Goal: Information Seeking & Learning: Check status

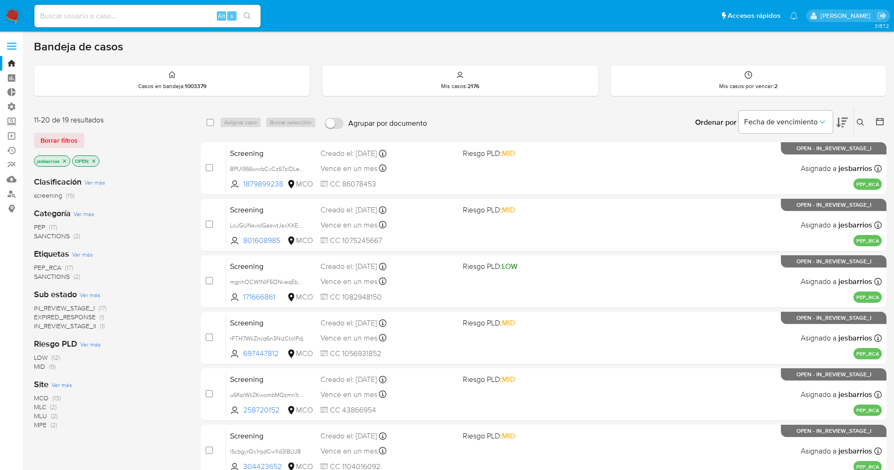
click at [7, 8] on img at bounding box center [13, 16] width 16 height 16
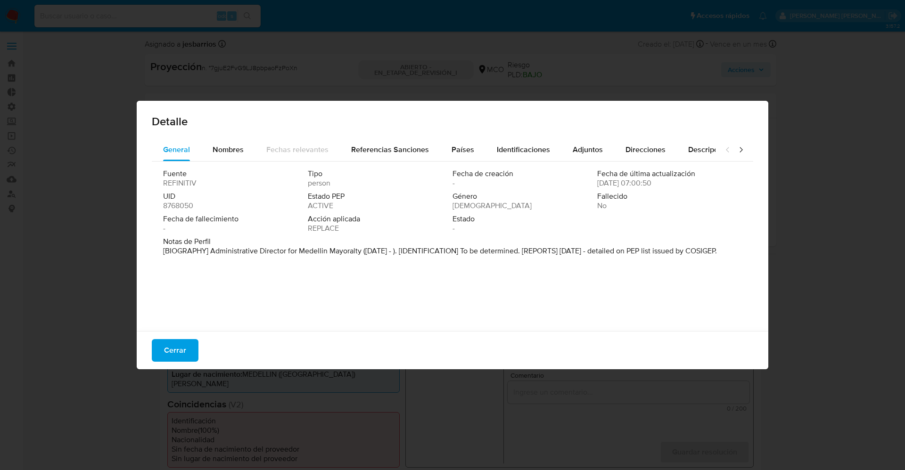
select select "10"
click at [172, 345] on font "Cerrar" at bounding box center [175, 350] width 22 height 23
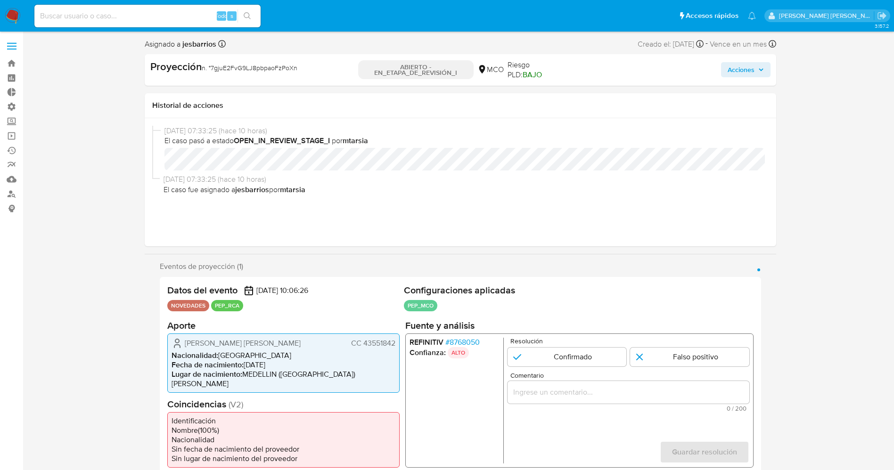
click at [75, 9] on div "Todo s" at bounding box center [147, 16] width 226 height 23
click at [117, 16] on input at bounding box center [147, 16] width 226 height 12
paste input "349218669"
type input "349218669"
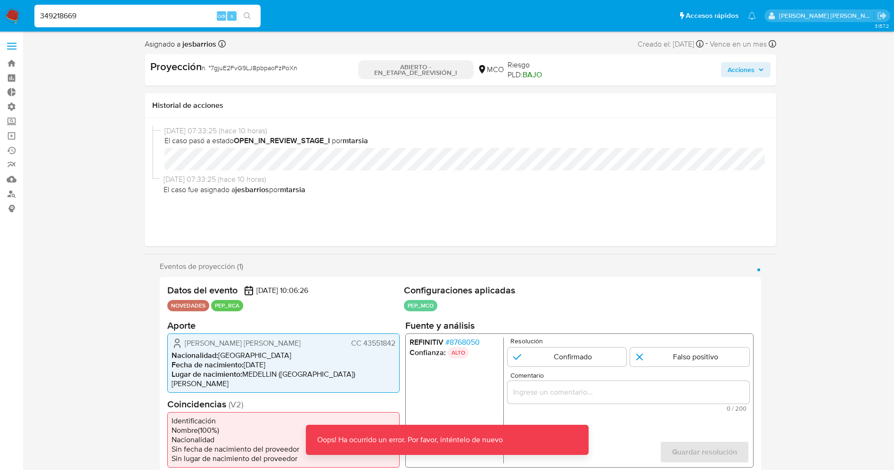
click at [39, 16] on input "349218669" at bounding box center [147, 16] width 226 height 12
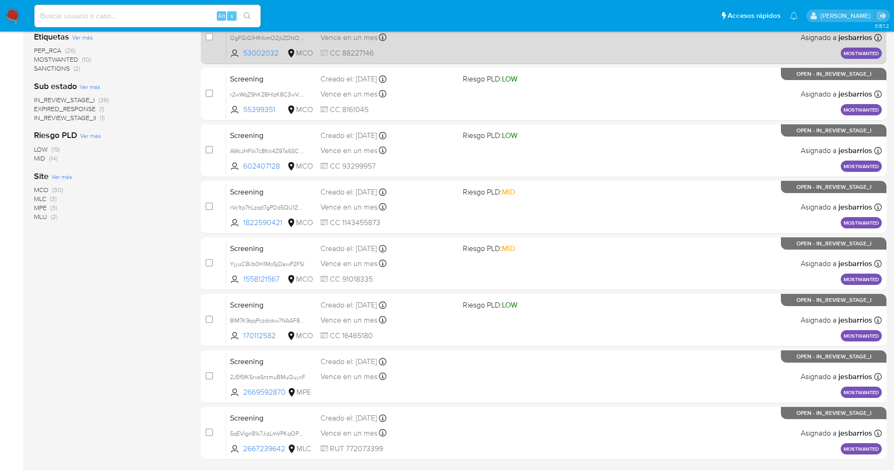
scroll to position [274, 0]
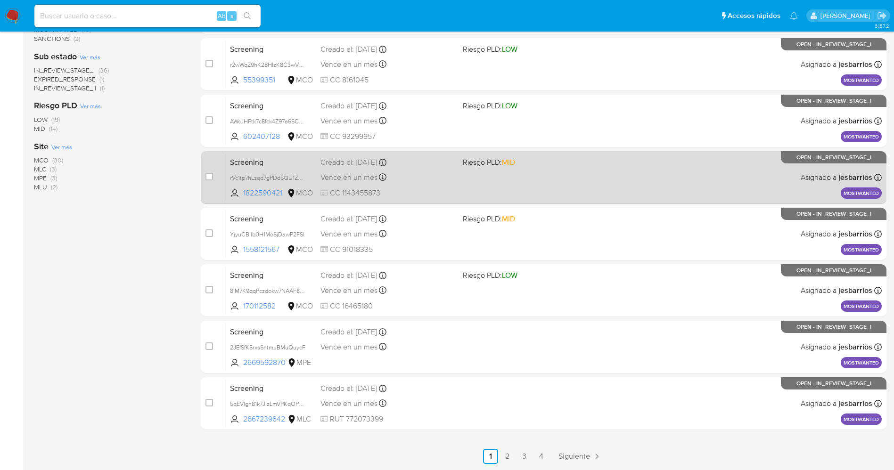
click at [537, 454] on link "4" at bounding box center [541, 456] width 15 height 15
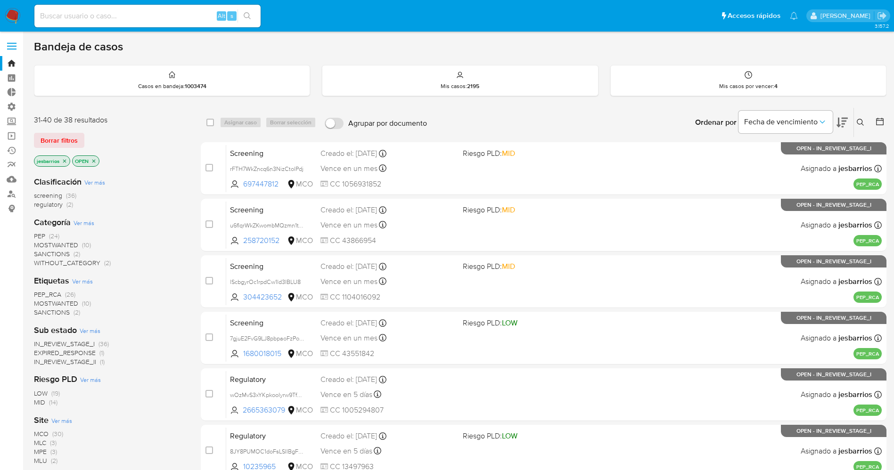
drag, startPoint x: 56, startPoint y: 140, endPoint x: 87, endPoint y: 49, distance: 96.1
click at [56, 140] on span "Borrar filtros" at bounding box center [59, 140] width 37 height 13
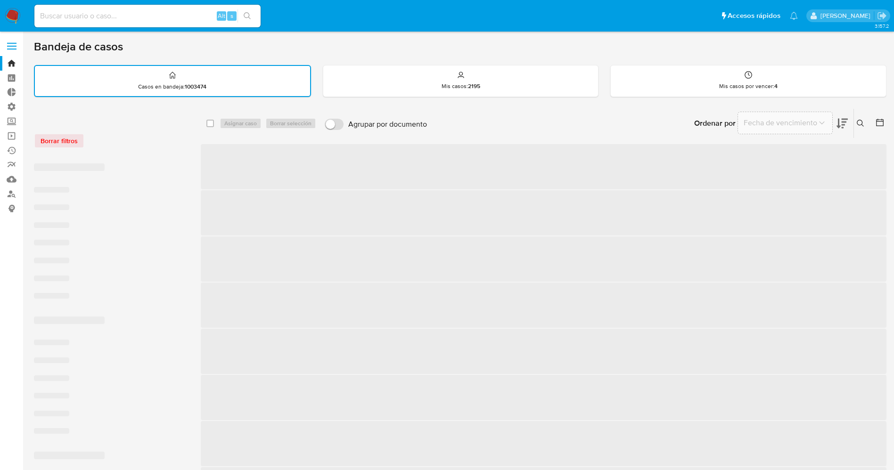
click at [97, 13] on input at bounding box center [147, 16] width 226 height 12
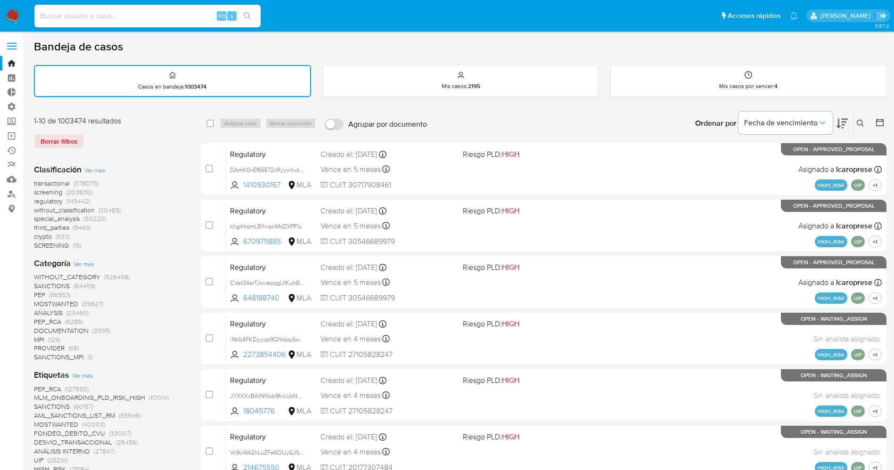
paste input "349218669"
type input "349218669"
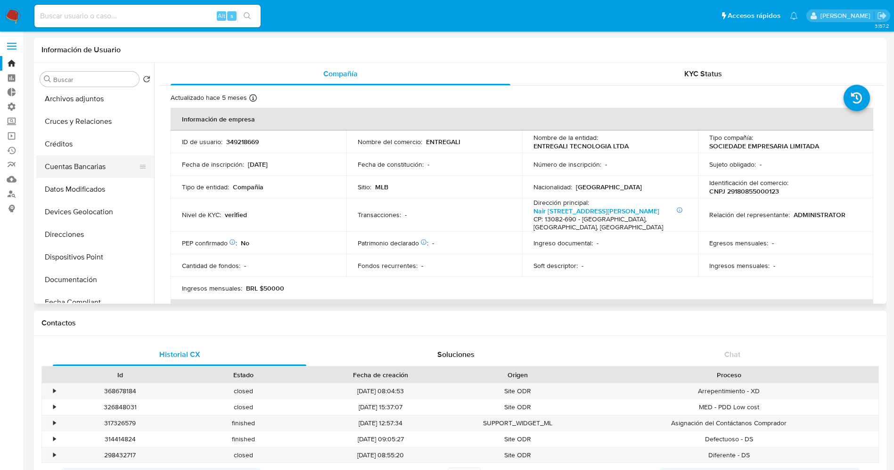
select select "10"
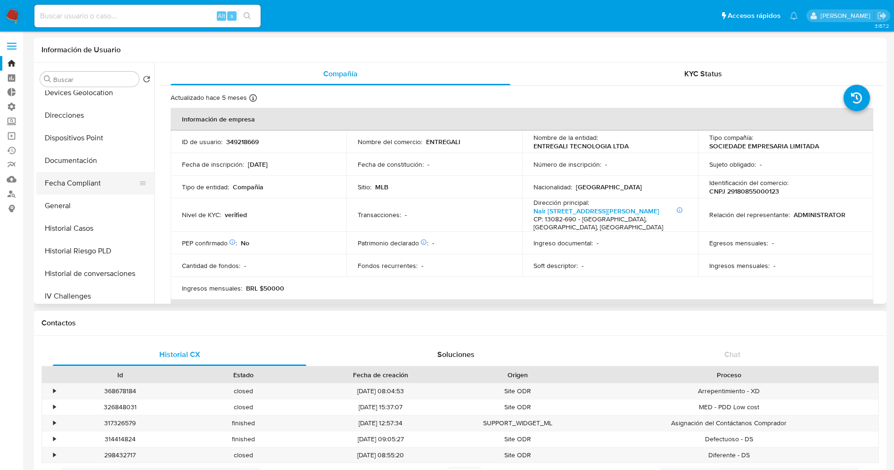
scroll to position [212, 0]
click at [72, 185] on button "General" at bounding box center [91, 183] width 110 height 23
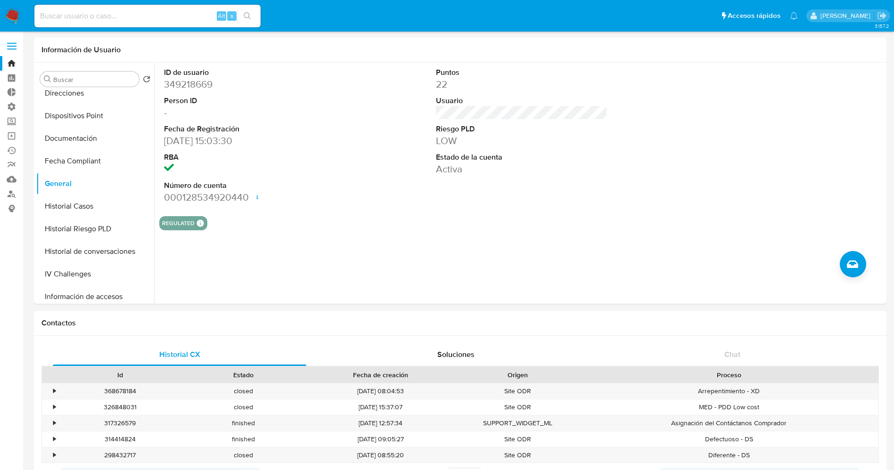
click at [11, 14] on img at bounding box center [13, 16] width 16 height 16
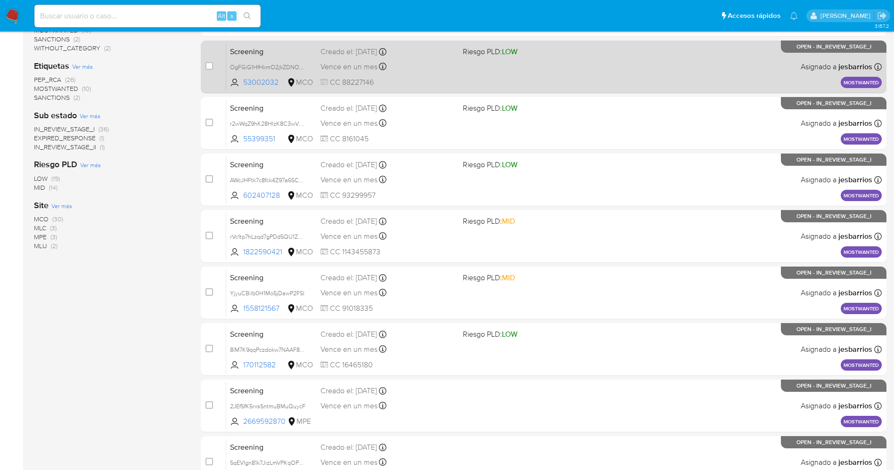
scroll to position [274, 0]
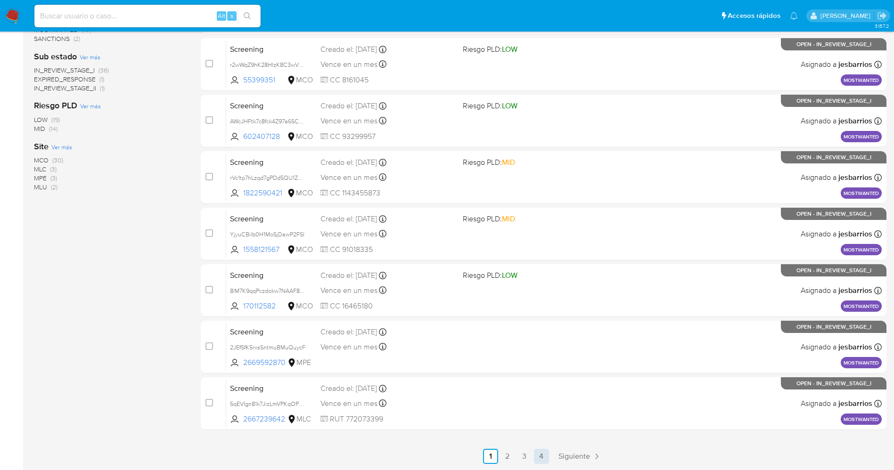
click at [542, 461] on link "4" at bounding box center [541, 456] width 15 height 15
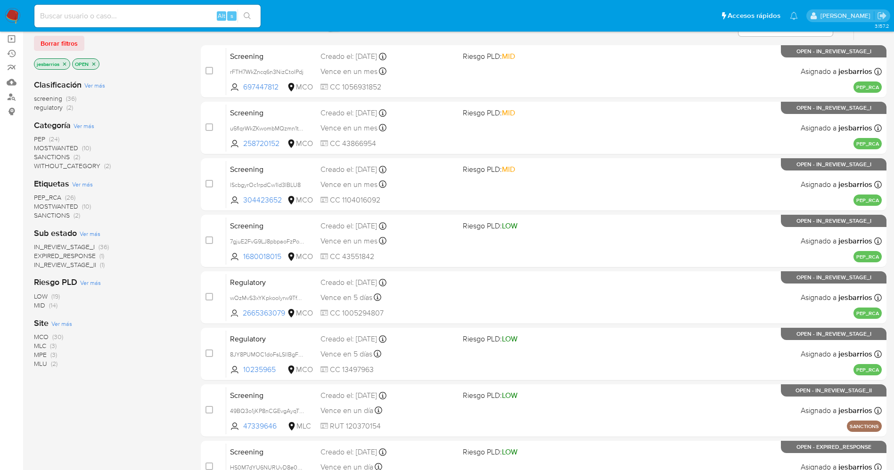
scroll to position [161, 0]
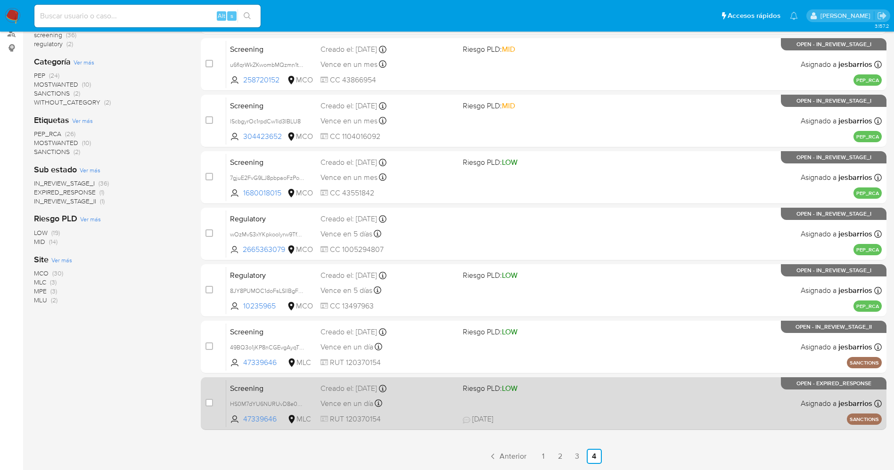
click at [540, 412] on div "Screening HS0M7dYU6NURUvD8e0VigPxo 47339646 MLC Riesgo PLD: LOW Creado el: 03/0…" at bounding box center [554, 404] width 656 height 48
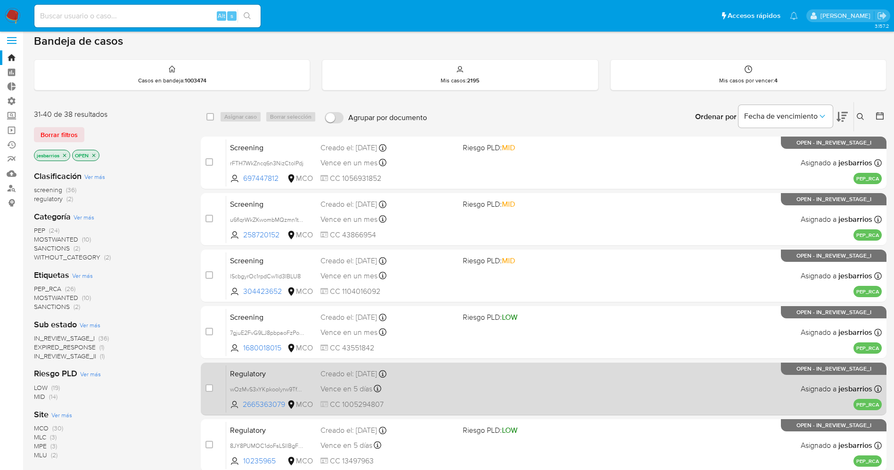
scroll to position [0, 0]
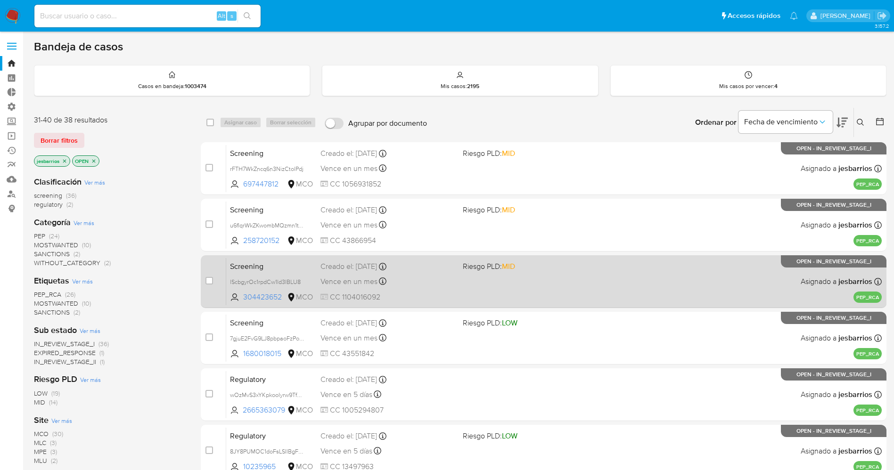
click at [433, 280] on div "Vence en un mes Vence el 02/10/2025 07:06:27" at bounding box center [387, 281] width 135 height 13
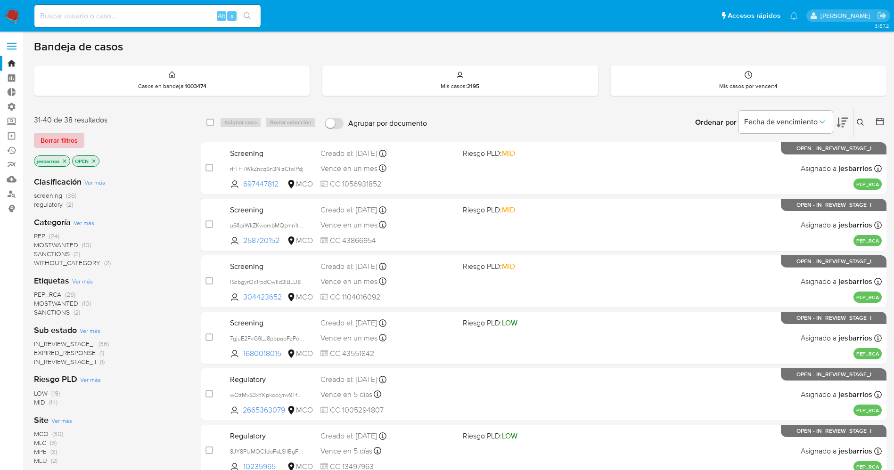
click at [67, 141] on span "Borrar filtros" at bounding box center [59, 140] width 37 height 13
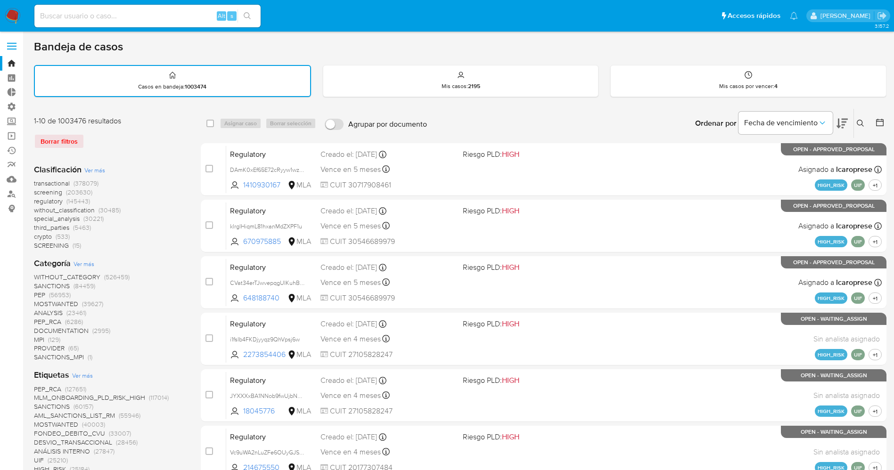
click at [867, 123] on button at bounding box center [862, 123] width 16 height 11
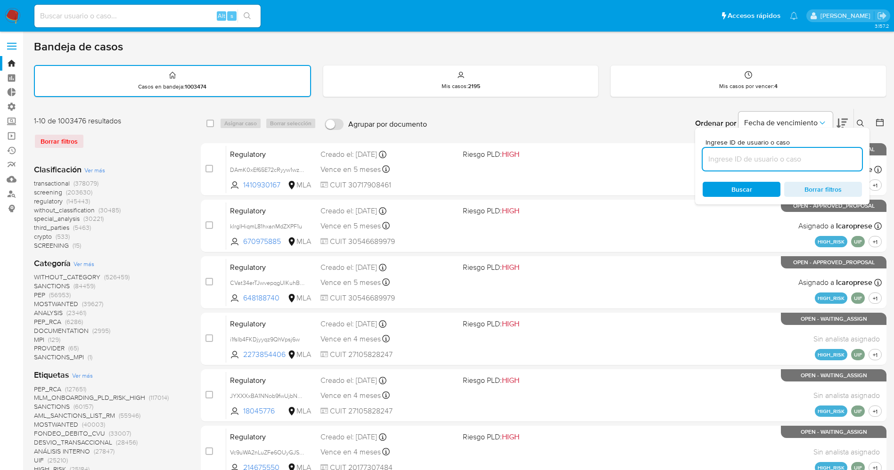
click at [739, 159] on input at bounding box center [782, 159] width 159 height 12
type input "eQRmwF9lDF4kQjMJTuKrnByU"
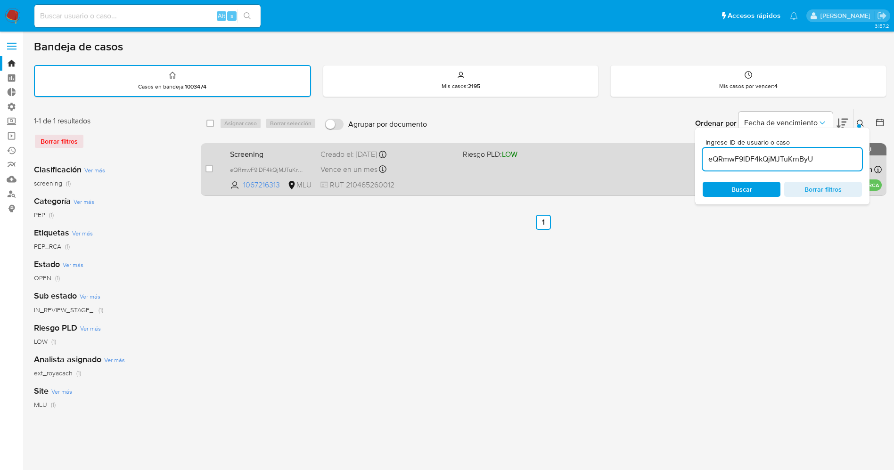
click at [492, 178] on div "Screening eQRmwF9lDF4kQjMJTuKrnByU 1067216313 MLU Riesgo PLD: LOW Creado el: 01…" at bounding box center [554, 170] width 656 height 48
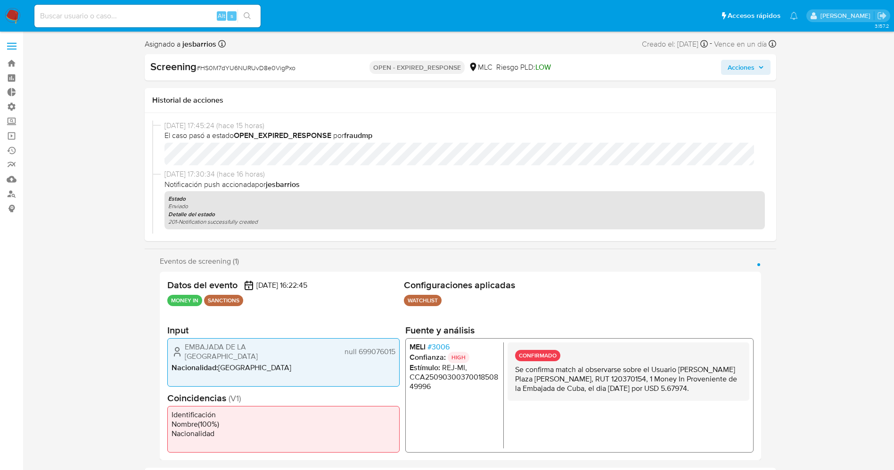
select select "10"
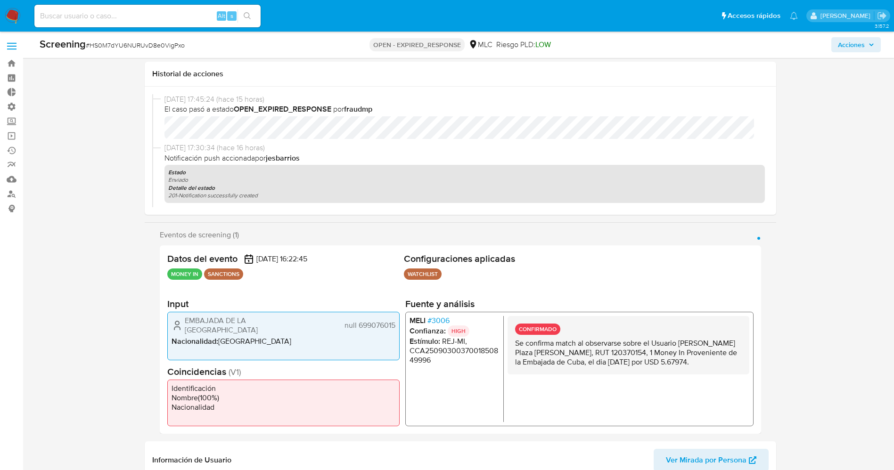
scroll to position [424, 0]
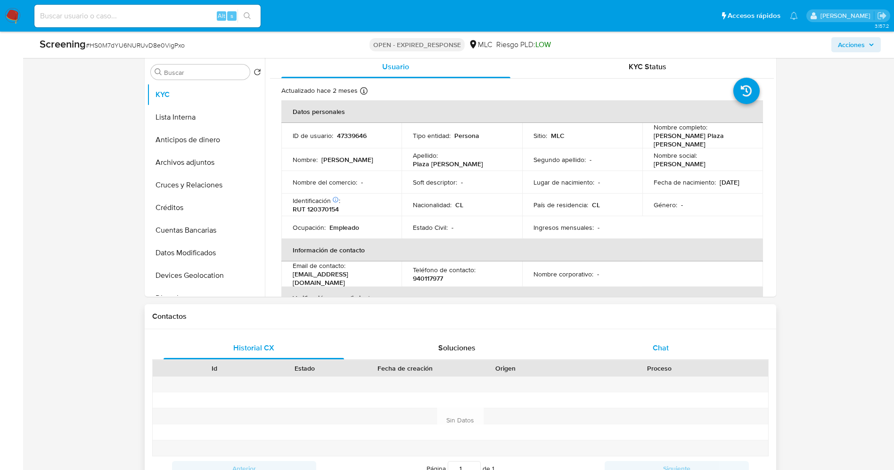
click at [680, 346] on div "Chat" at bounding box center [660, 348] width 181 height 23
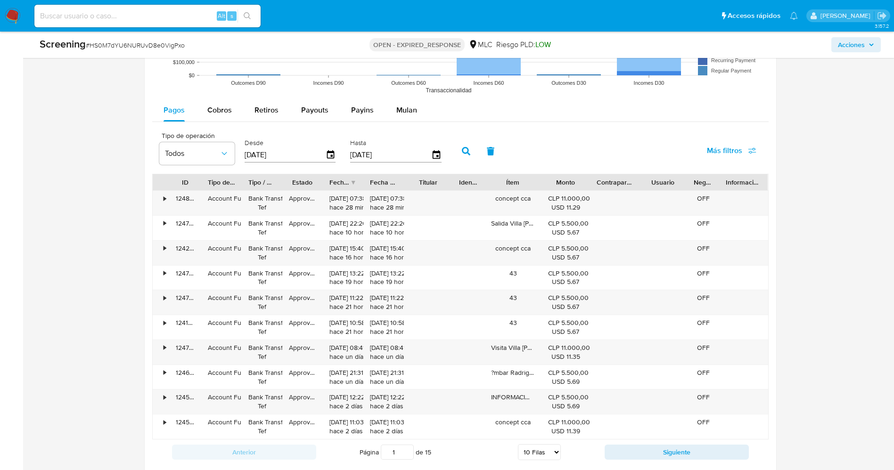
scroll to position [1352, 0]
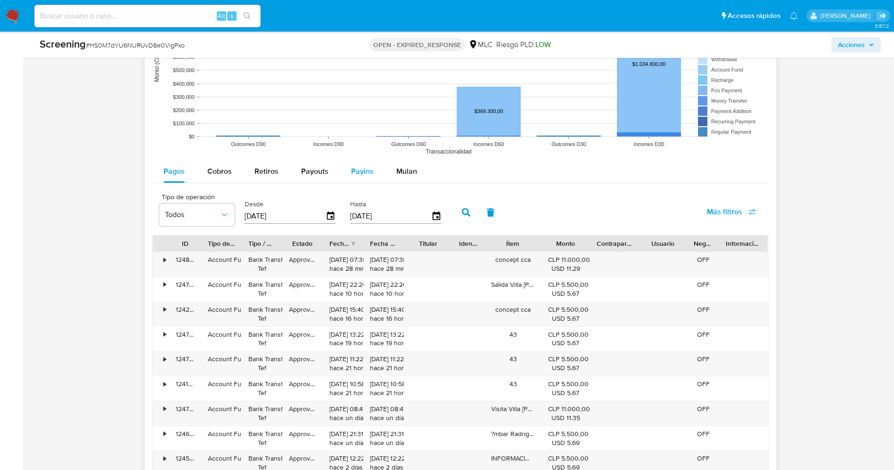
click at [352, 180] on div "Payins" at bounding box center [362, 171] width 23 height 23
select select "10"
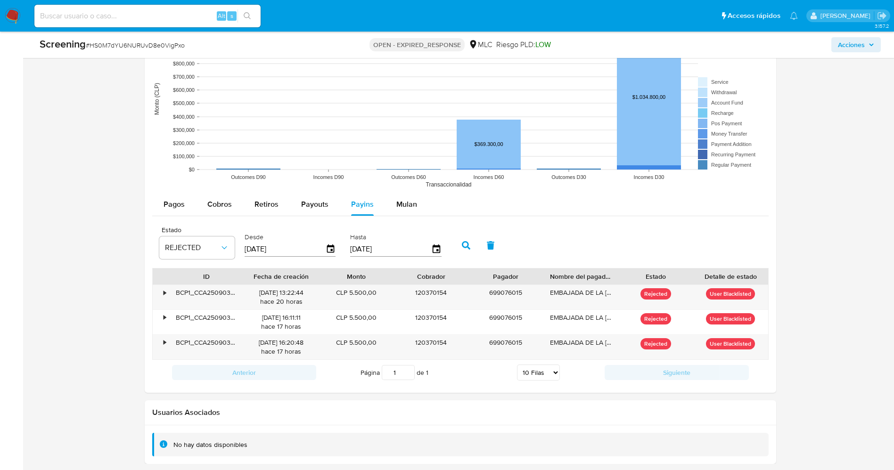
scroll to position [1319, 0]
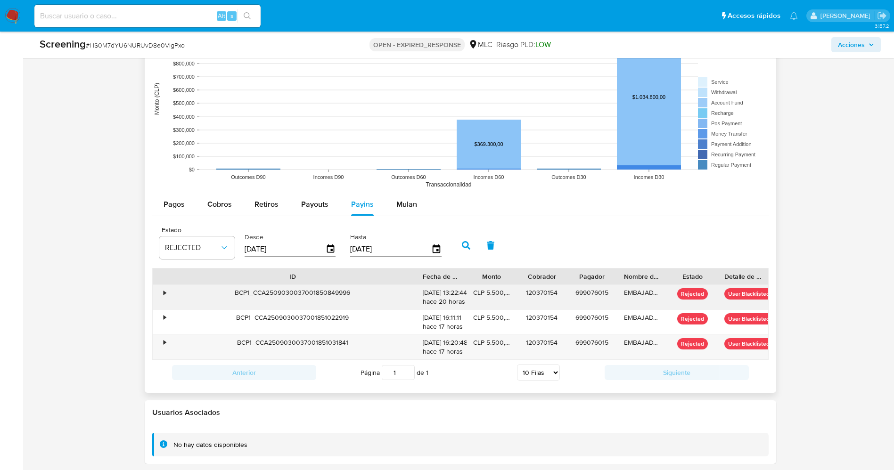
drag, startPoint x: 251, startPoint y: 278, endPoint x: 414, endPoint y: 303, distance: 164.6
click at [414, 303] on div "ID Fecha de creación Monto Cobrador Pagador Nombre del pagador Estado Detalle d…" at bounding box center [460, 313] width 616 height 91
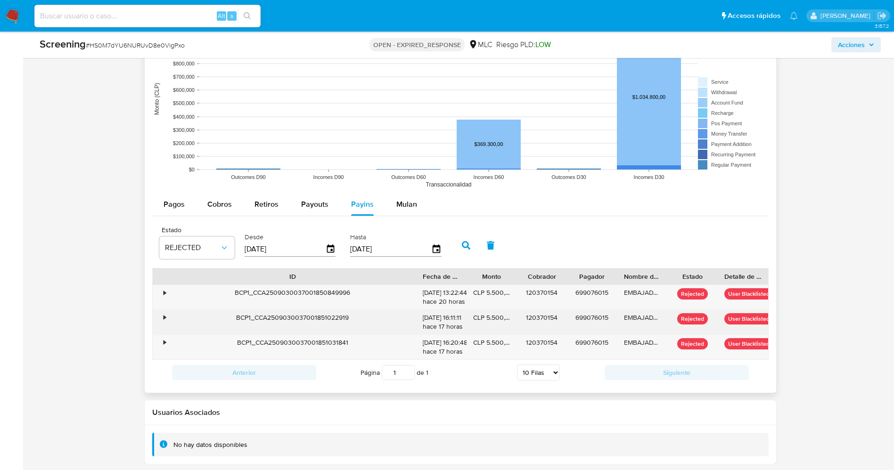
drag, startPoint x: 232, startPoint y: 317, endPoint x: 359, endPoint y: 317, distance: 126.8
click at [359, 317] on div "BCP1_CCA2509030037001851022919" at bounding box center [292, 322] width 247 height 25
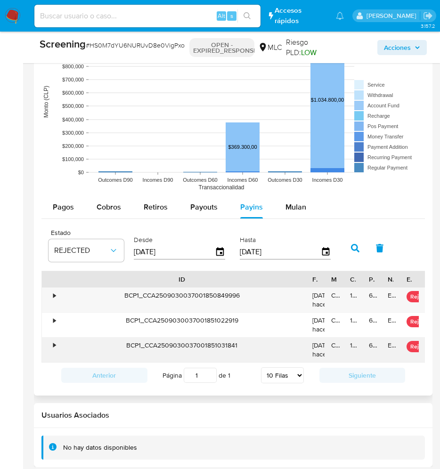
drag, startPoint x: 167, startPoint y: 352, endPoint x: 257, endPoint y: 354, distance: 90.0
click at [257, 354] on div "BCP1_CCA2509030037001851031841" at bounding box center [181, 350] width 247 height 25
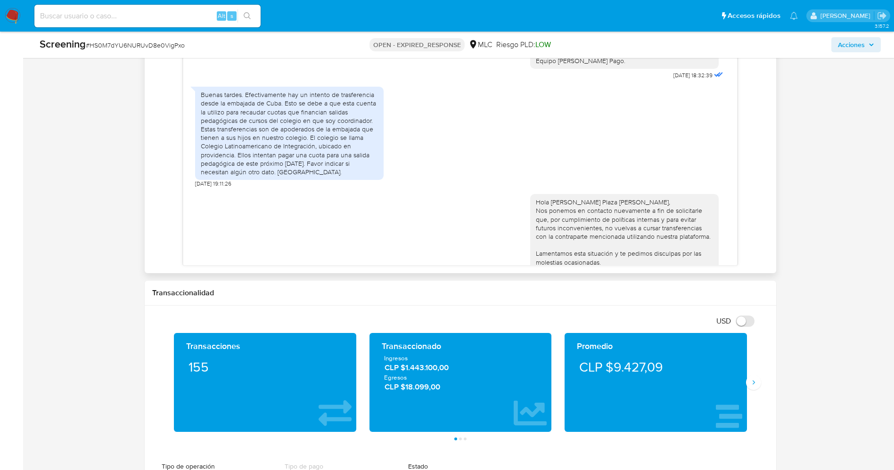
scroll to position [23, 0]
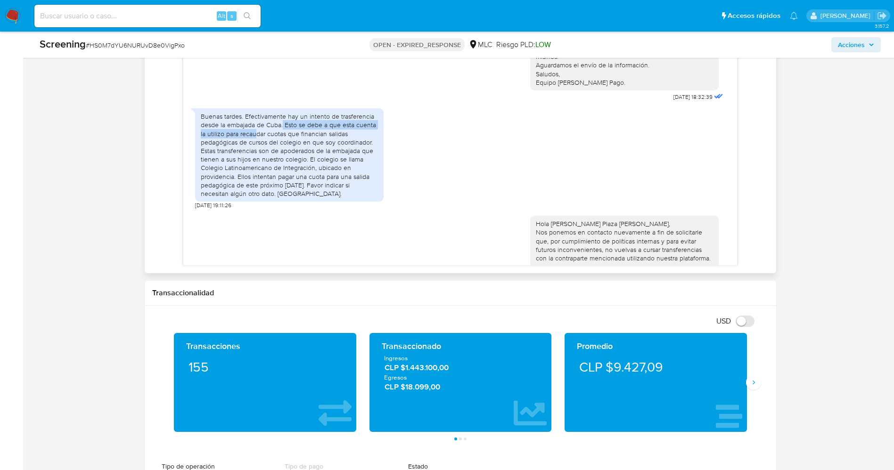
drag, startPoint x: 283, startPoint y: 125, endPoint x: 255, endPoint y: 131, distance: 28.4
click at [255, 131] on div "Buenas tardes. Efectivamente hay un intento de trasferencia desde la embajada d…" at bounding box center [289, 155] width 177 height 86
drag, startPoint x: 284, startPoint y: 123, endPoint x: 308, endPoint y: 159, distance: 43.0
click at [308, 159] on div "Buenas tardes. Efectivamente hay un intento de trasferencia desde la embajada d…" at bounding box center [289, 155] width 177 height 86
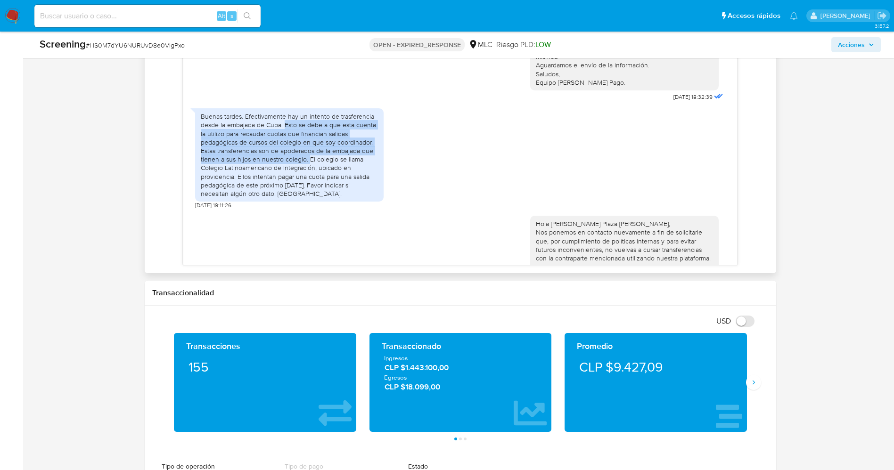
copy div "Esto se debe a que esta cuenta la utilizo para recaudar cuotas que financian sa…"
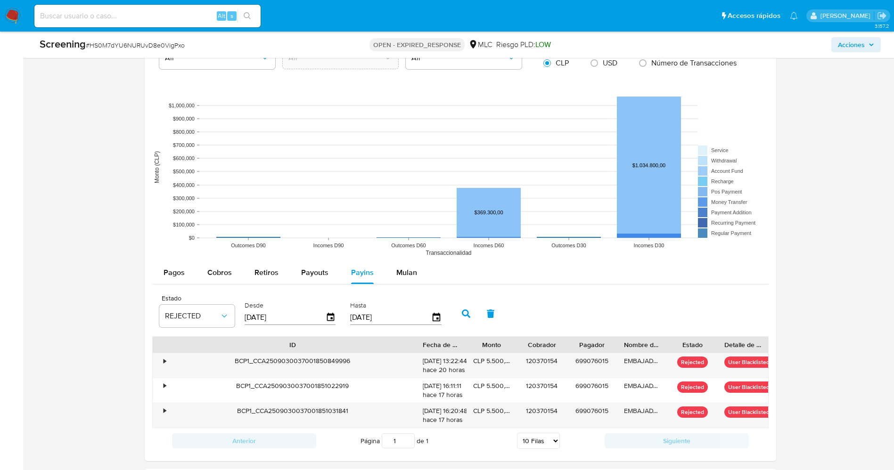
scroll to position [1319, 0]
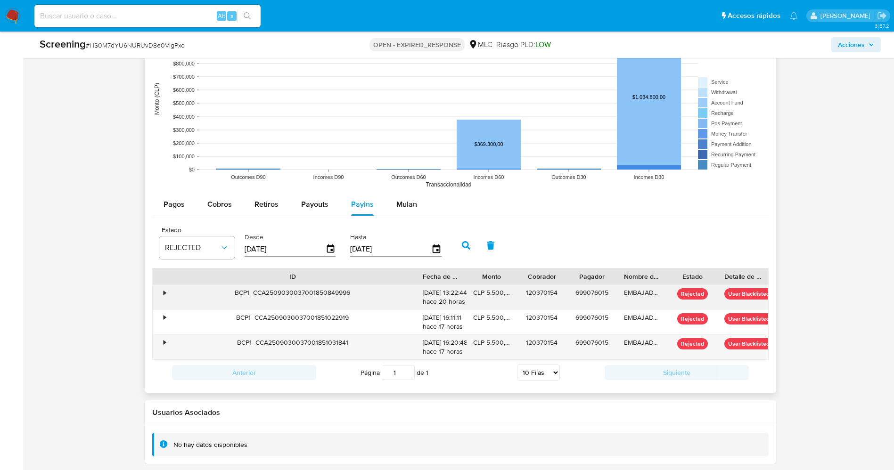
click at [161, 292] on div "•" at bounding box center [161, 297] width 16 height 25
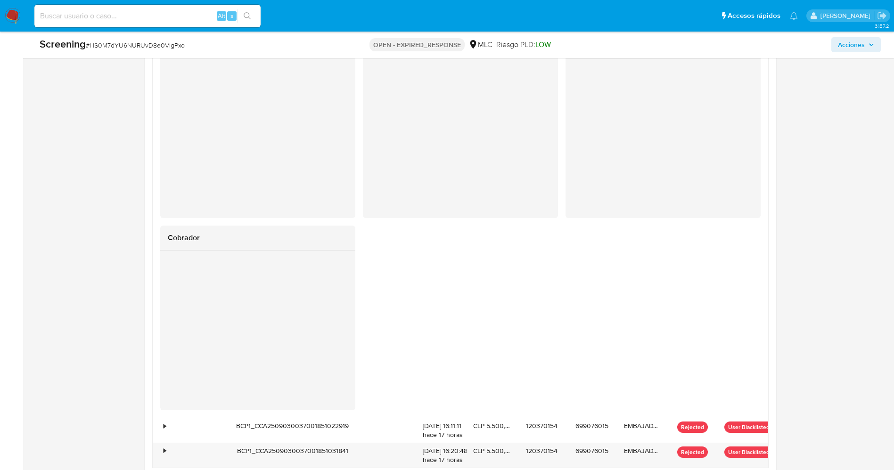
scroll to position [1672, 0]
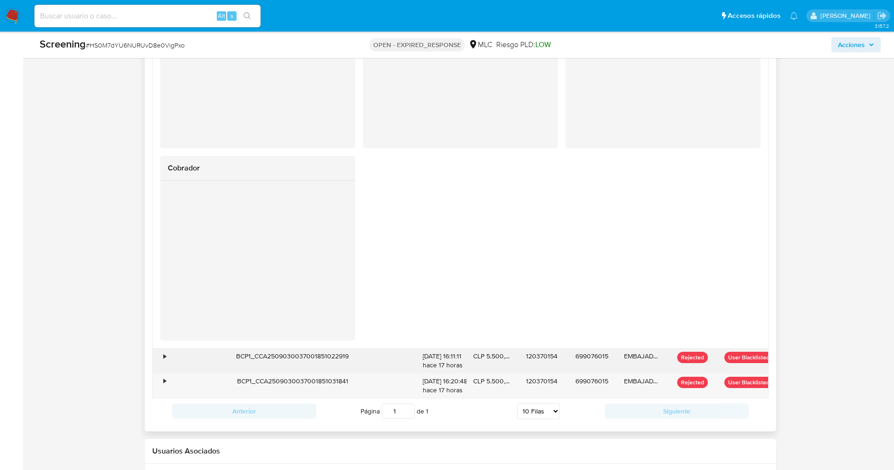
click at [163, 361] on div "•" at bounding box center [161, 361] width 16 height 25
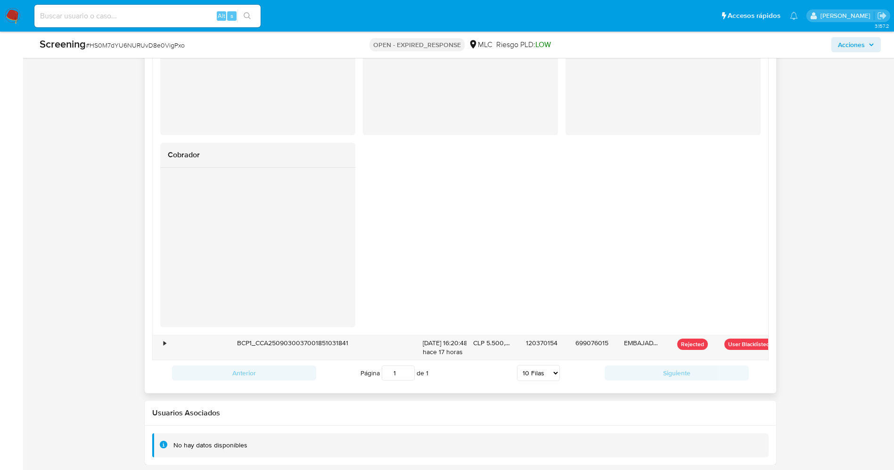
scroll to position [2103, 0]
click at [166, 339] on div "•" at bounding box center [165, 342] width 2 height 9
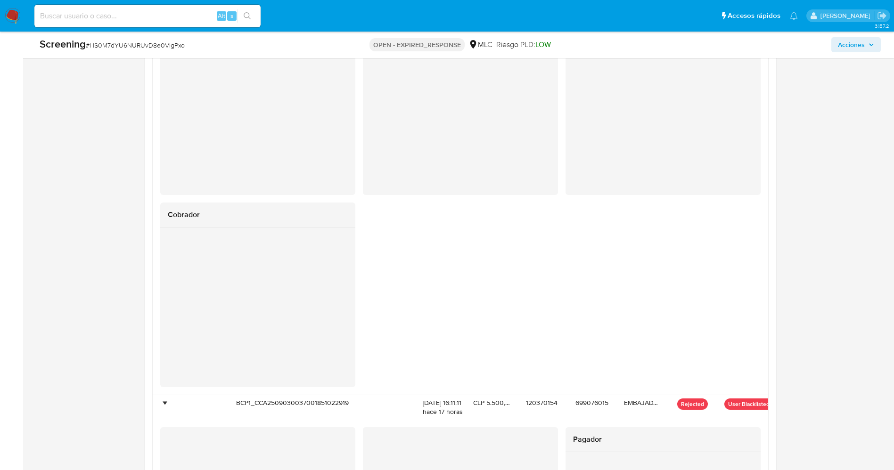
scroll to position [1604, 0]
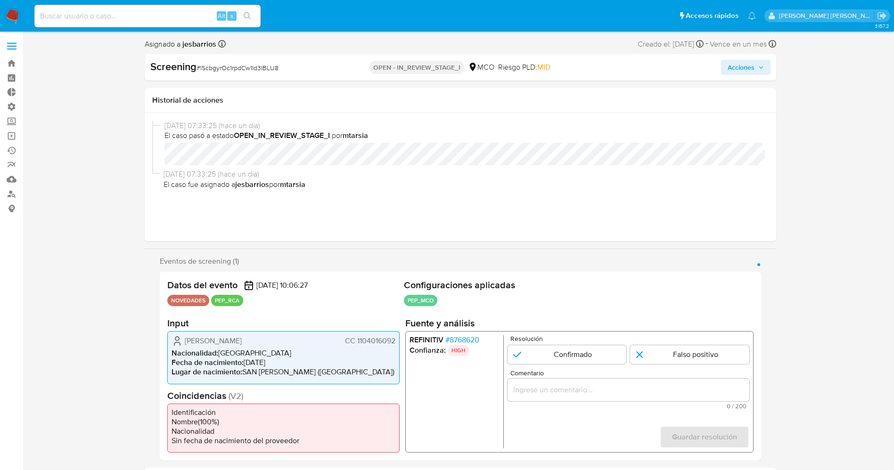
select select "10"
click at [461, 336] on span "# 8768620" at bounding box center [462, 340] width 34 height 9
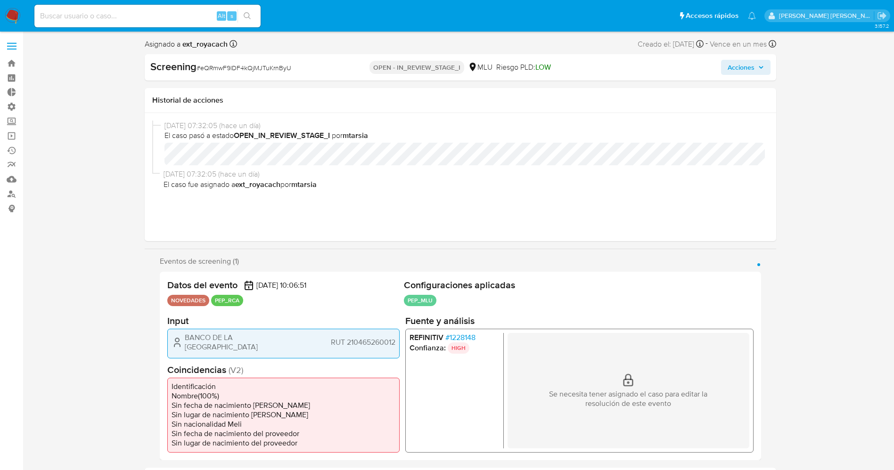
select select "10"
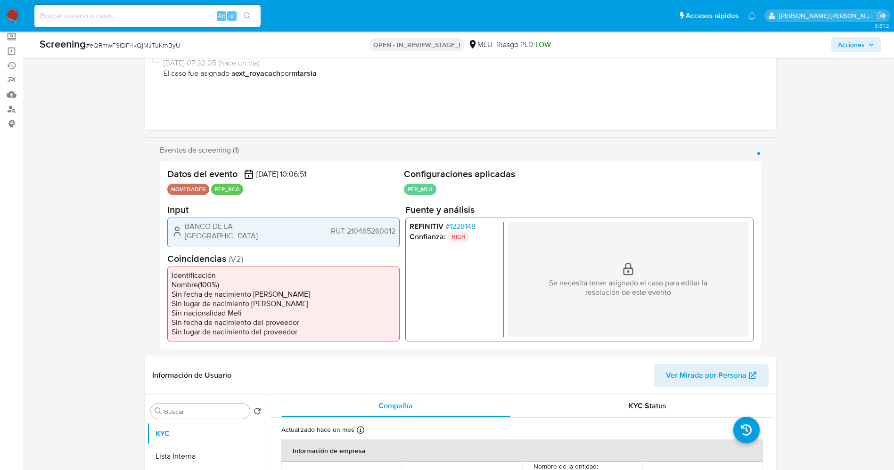
scroll to position [71, 0]
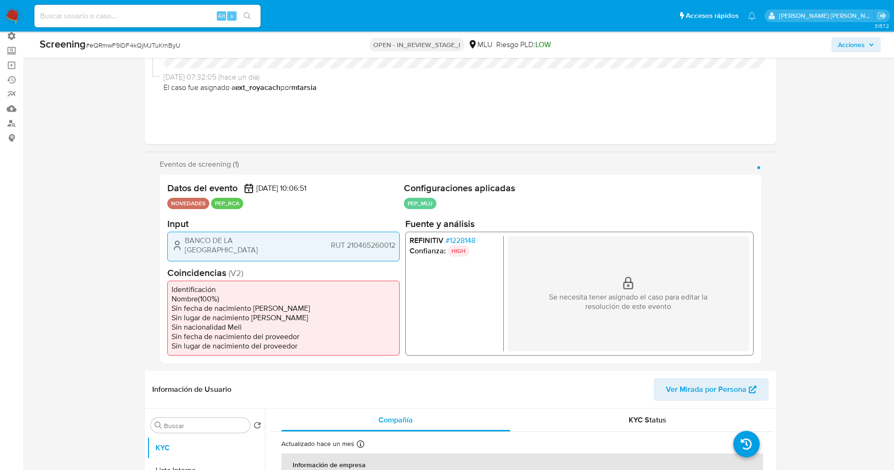
click at [461, 238] on span "# 1228148" at bounding box center [460, 240] width 30 height 9
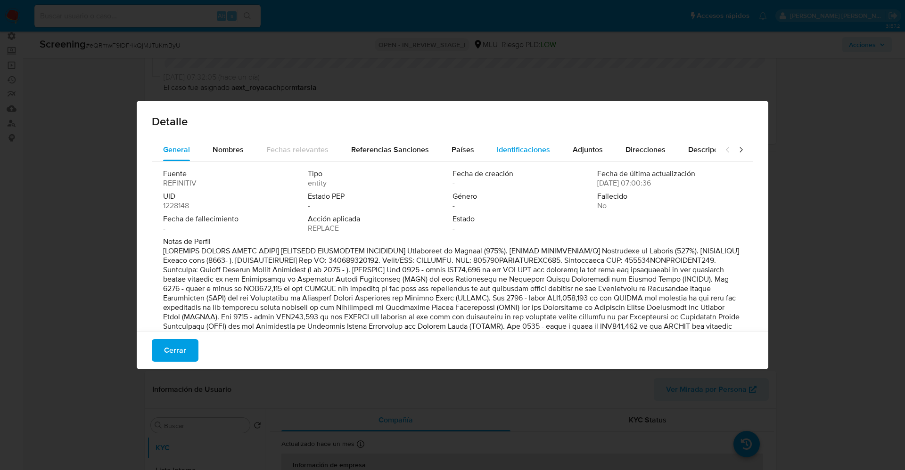
click at [515, 141] on div "Identificaciones" at bounding box center [523, 150] width 53 height 23
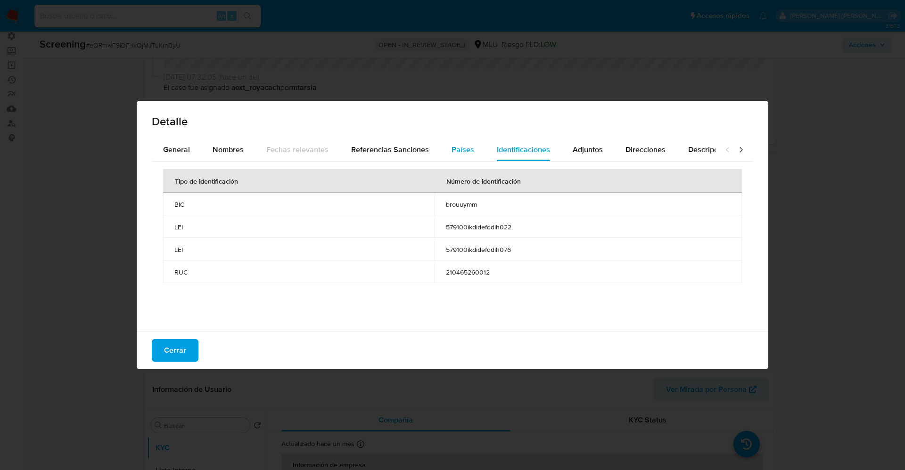
click at [457, 149] on span "Países" at bounding box center [462, 149] width 23 height 11
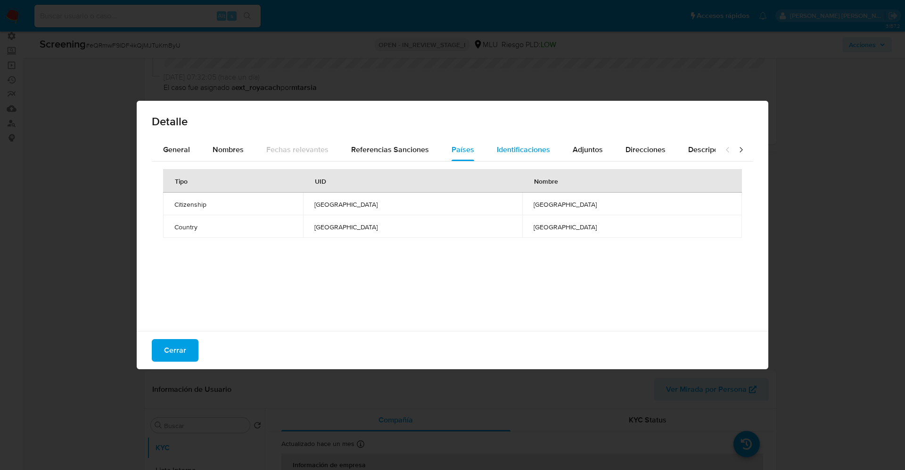
click at [508, 142] on div "Identificaciones" at bounding box center [523, 150] width 53 height 23
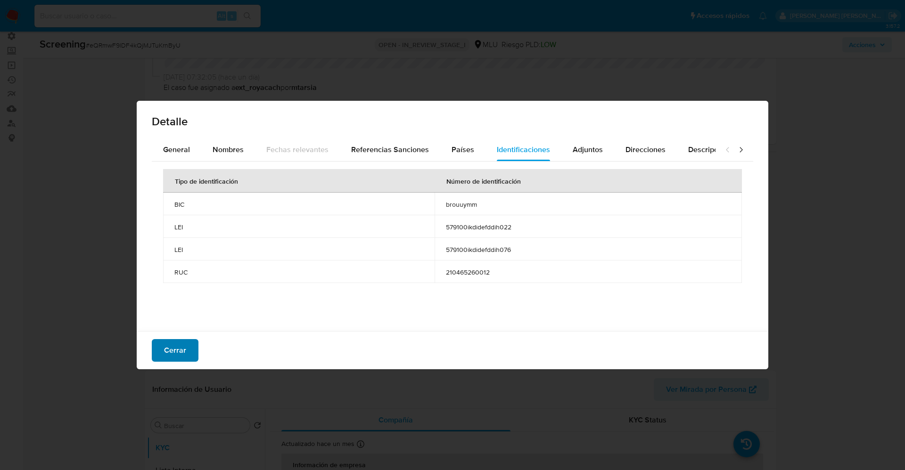
click at [171, 355] on span "Cerrar" at bounding box center [175, 350] width 22 height 21
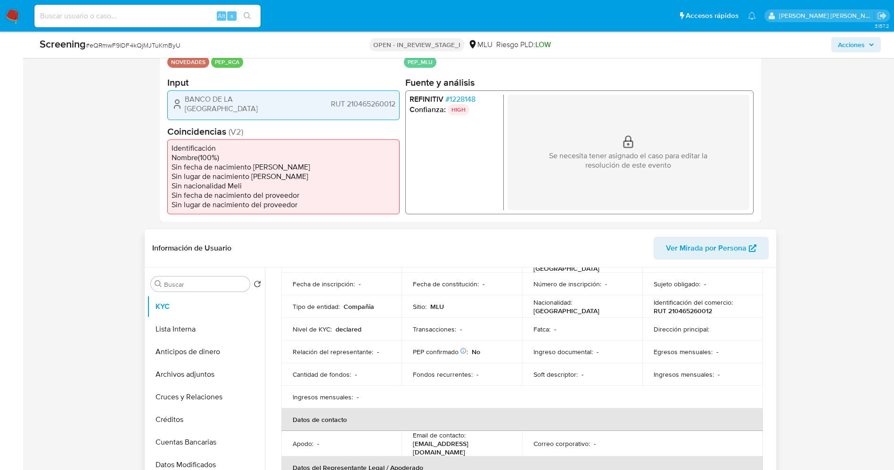
scroll to position [141, 0]
